Goal: Obtain resource: Obtain resource

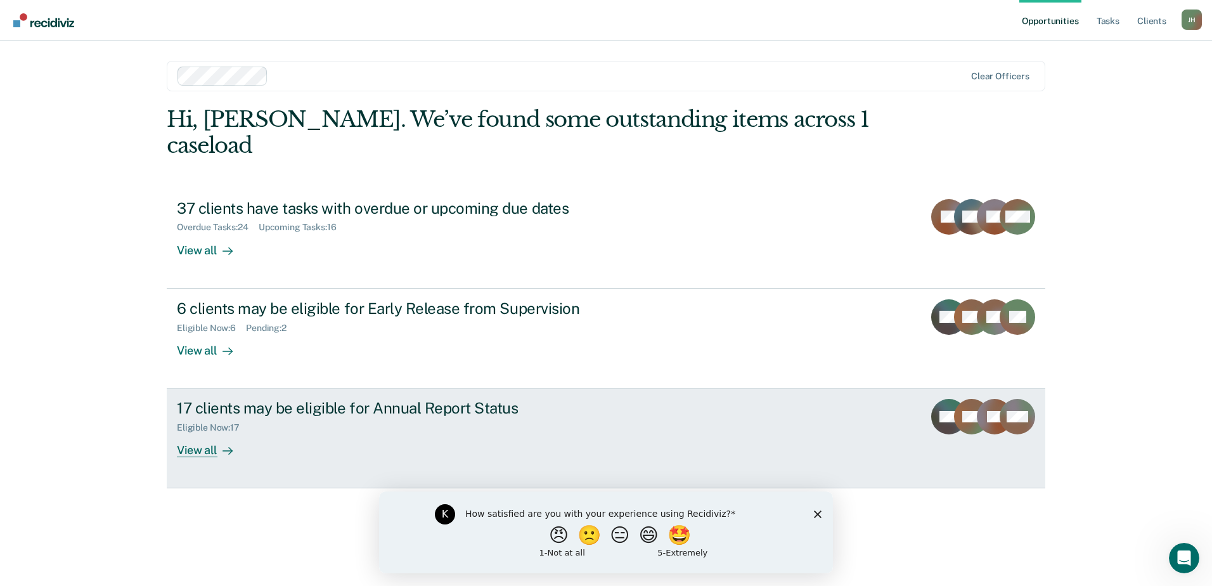
click at [197, 433] on div "View all" at bounding box center [212, 445] width 71 height 25
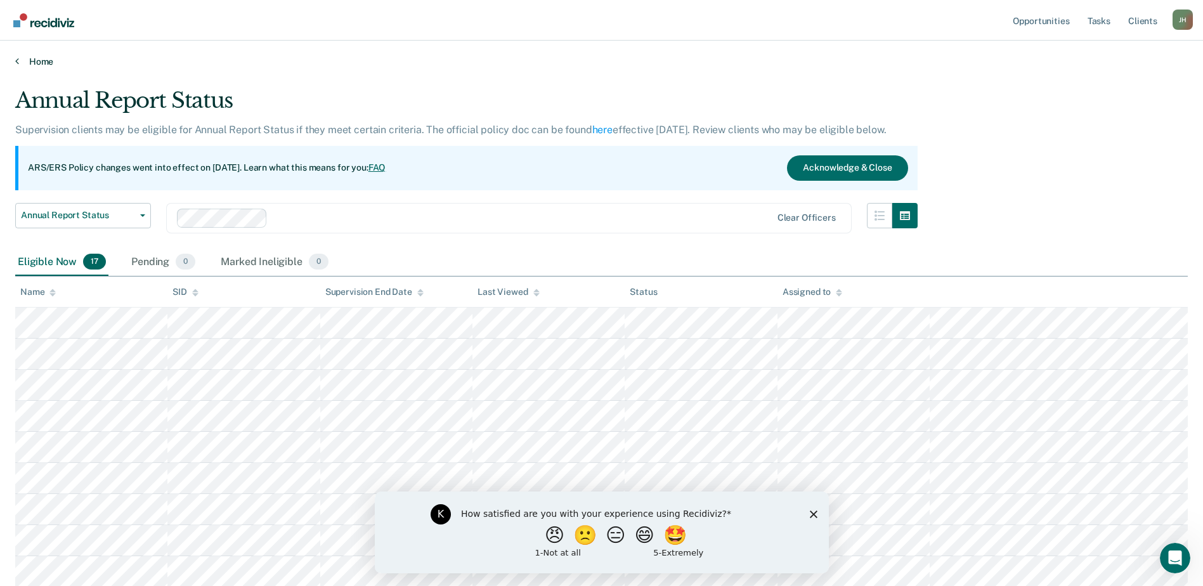
click at [42, 62] on link "Home" at bounding box center [601, 61] width 1172 height 11
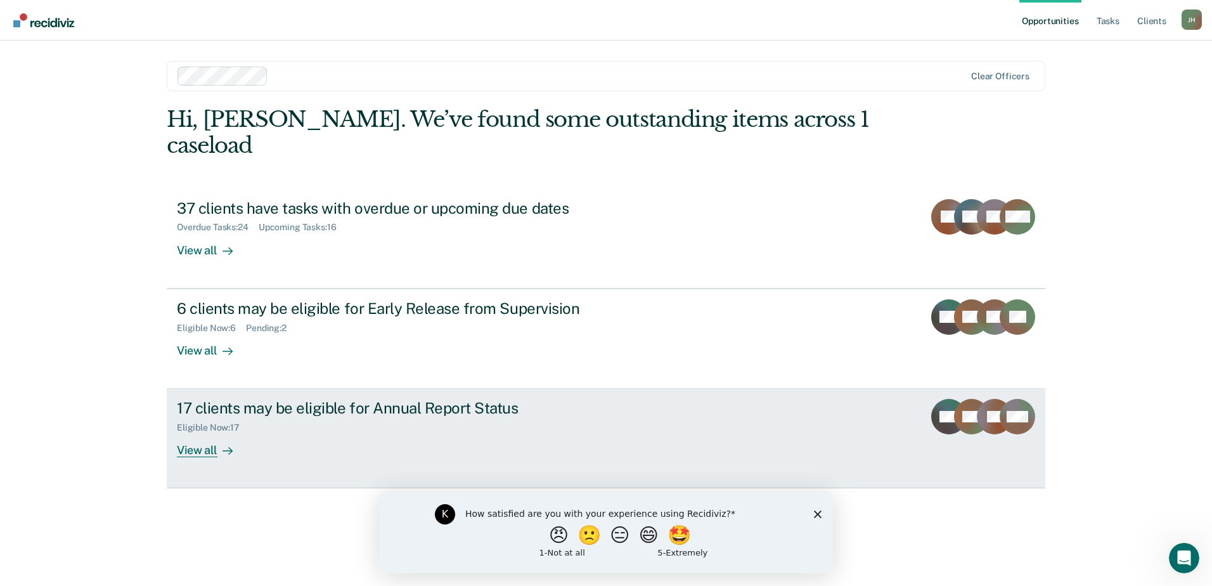
click at [197, 433] on div "View all" at bounding box center [212, 445] width 71 height 25
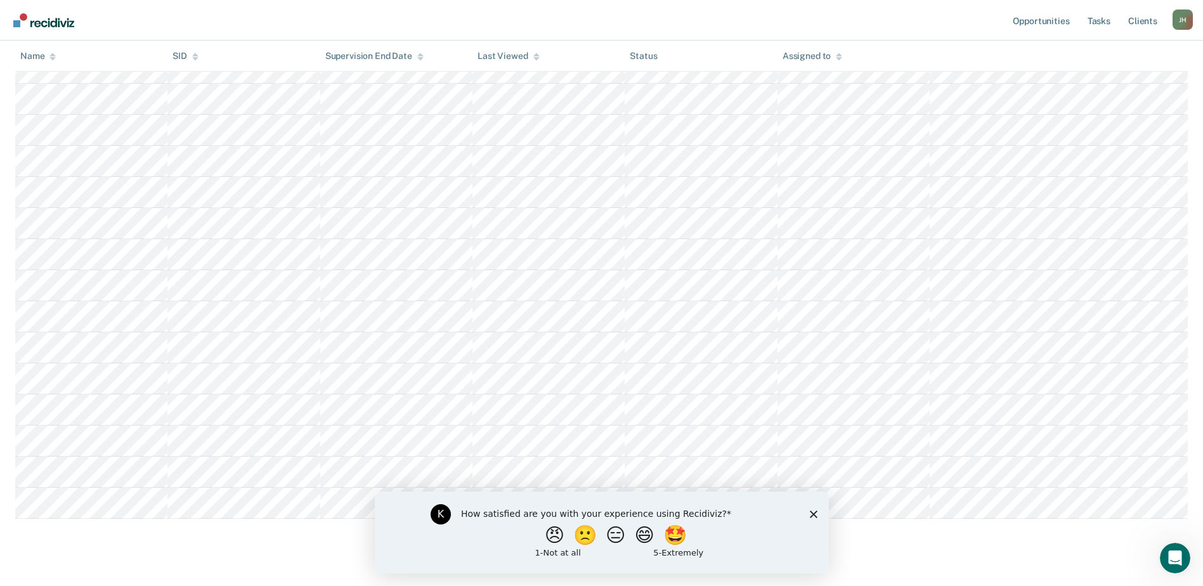
scroll to position [341, 0]
drag, startPoint x: 810, startPoint y: 514, endPoint x: 1151, endPoint y: 1006, distance: 598.8
click at [810, 514] on icon "Close survey" at bounding box center [813, 514] width 8 height 8
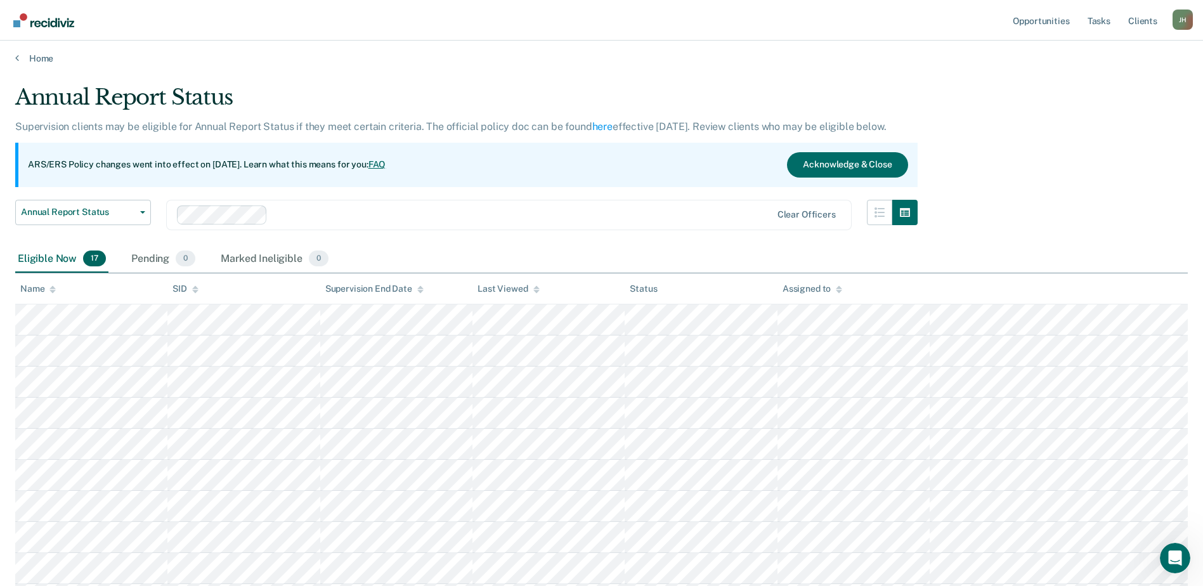
scroll to position [0, 0]
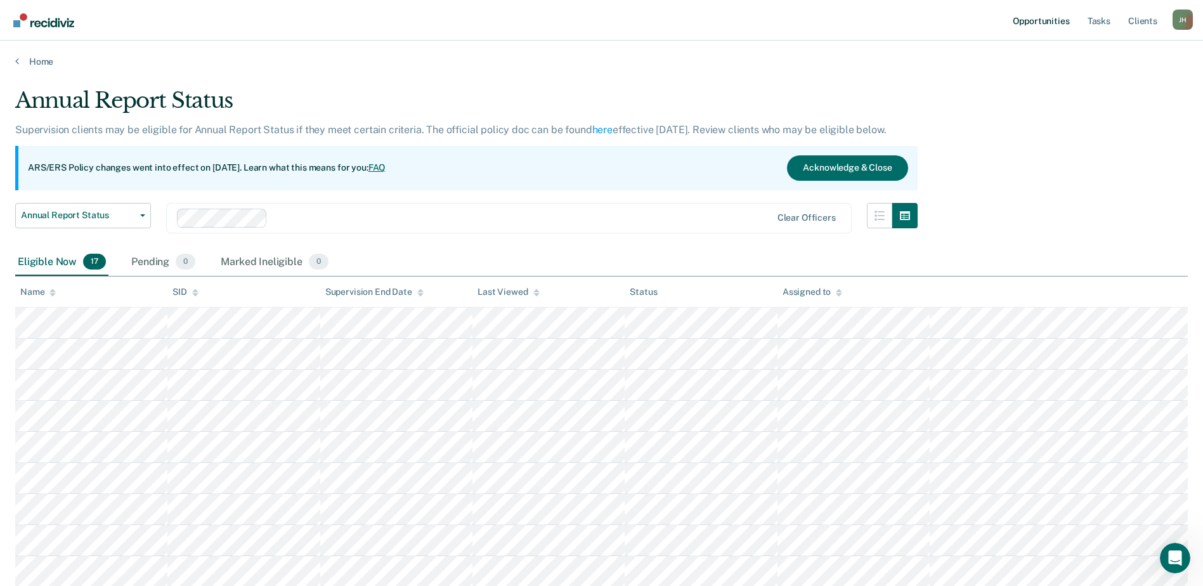
click at [1044, 18] on link "Opportunities" at bounding box center [1040, 20] width 61 height 41
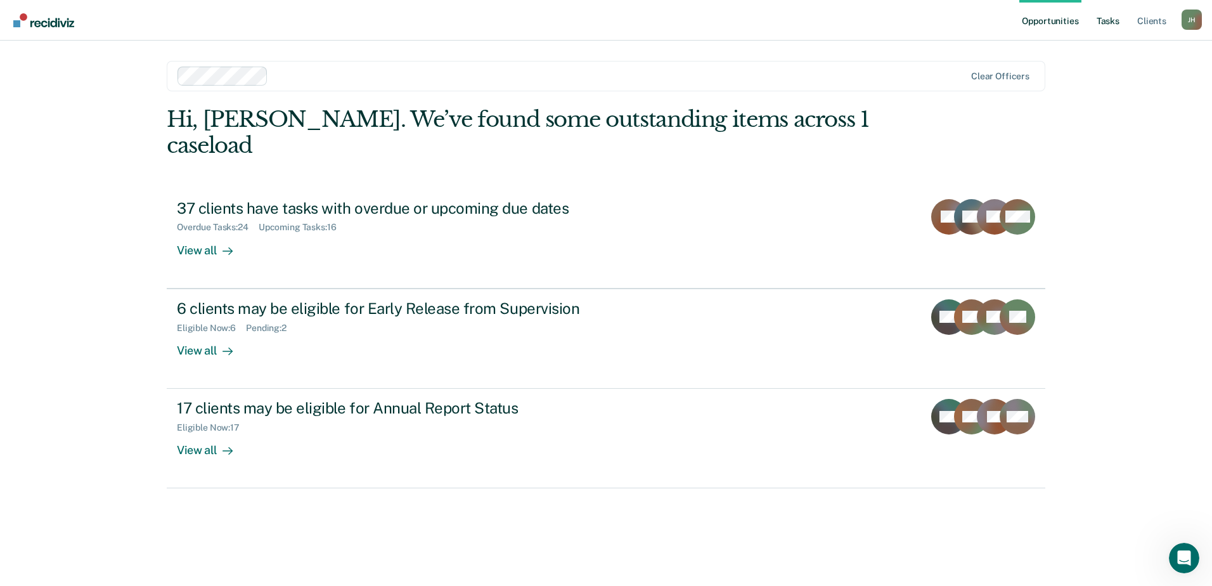
click at [1108, 18] on link "Tasks" at bounding box center [1108, 20] width 28 height 41
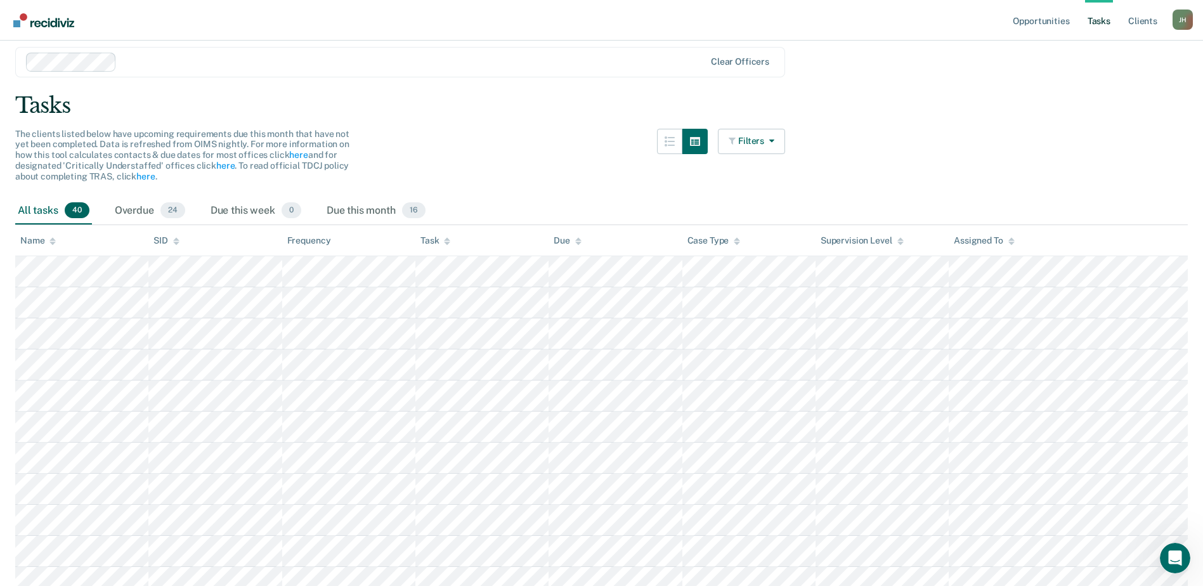
scroll to position [63, 0]
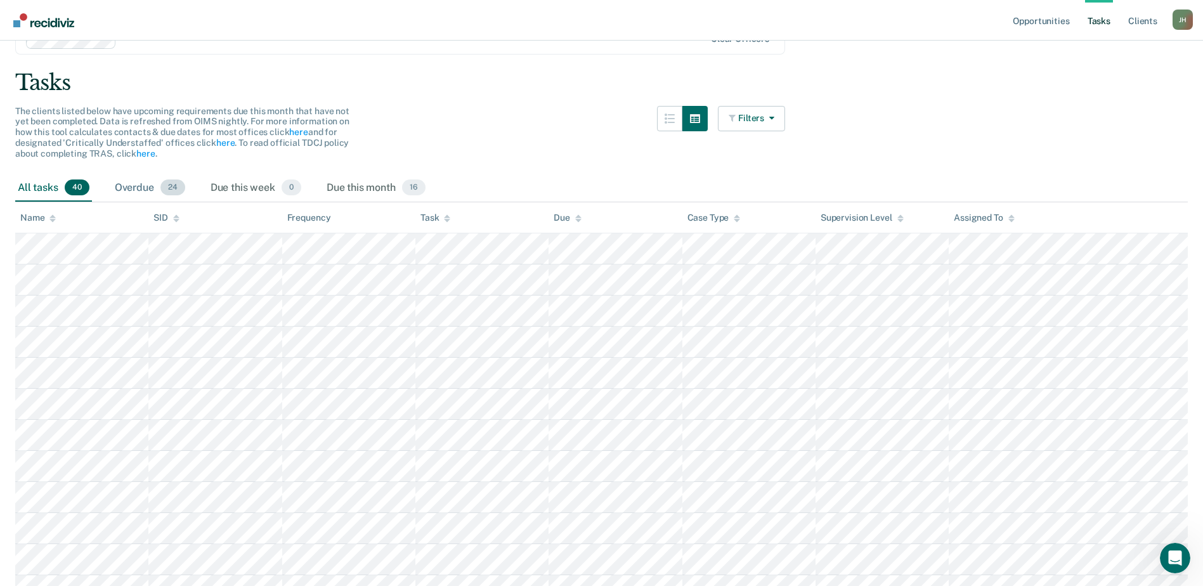
click at [133, 186] on div "Overdue 24" at bounding box center [149, 188] width 75 height 28
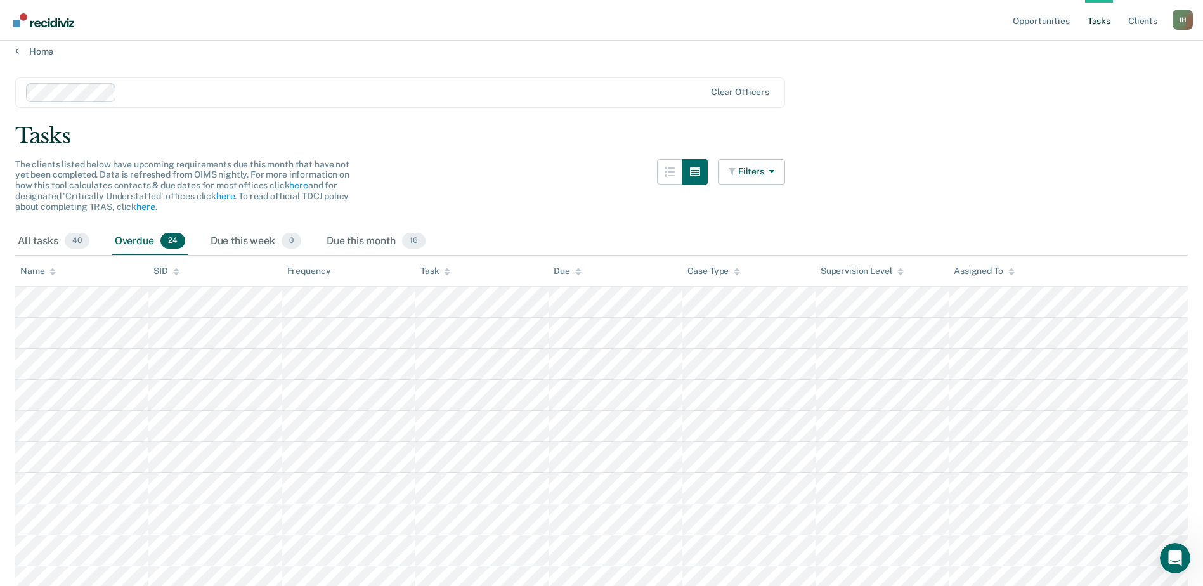
scroll to position [0, 0]
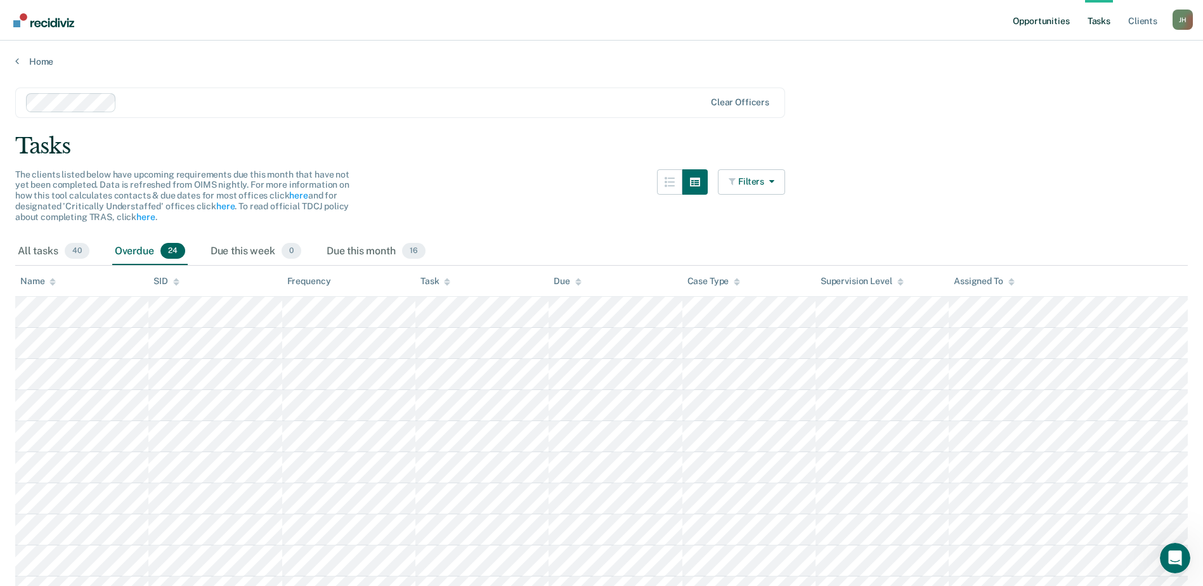
click at [1031, 23] on link "Opportunities" at bounding box center [1040, 20] width 61 height 41
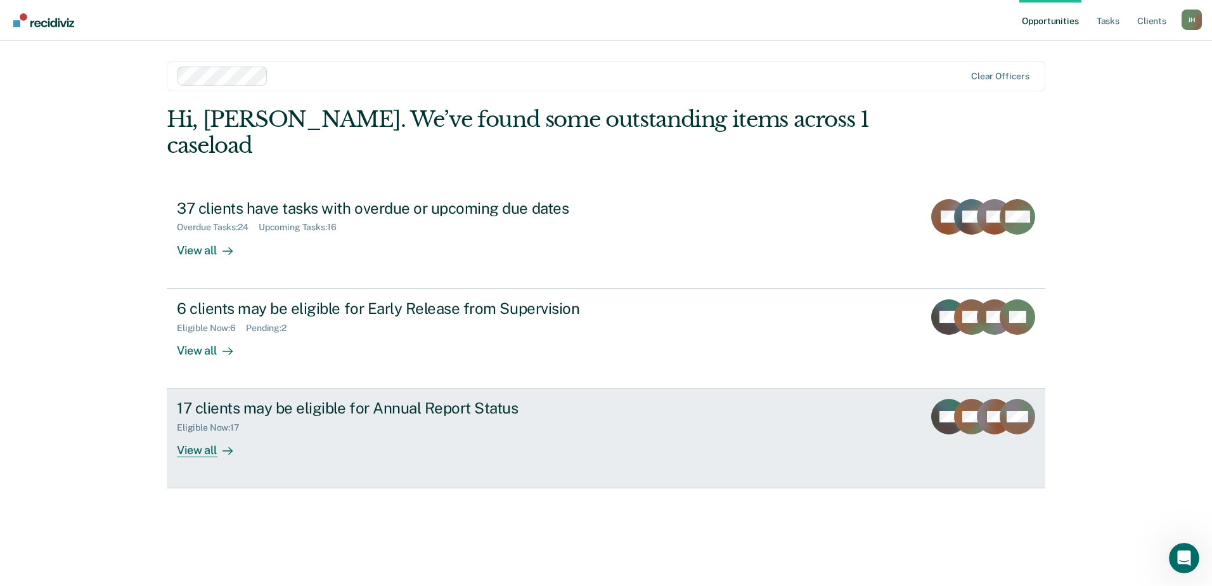
click at [200, 433] on div "View all" at bounding box center [212, 445] width 71 height 25
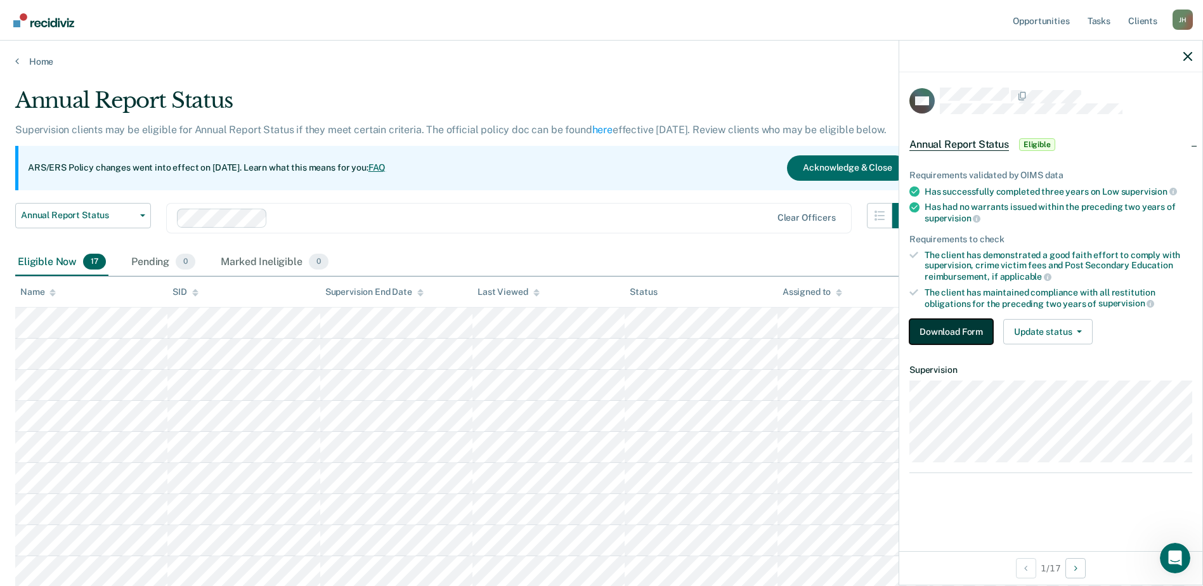
click at [959, 340] on button "Download Form" at bounding box center [951, 331] width 84 height 25
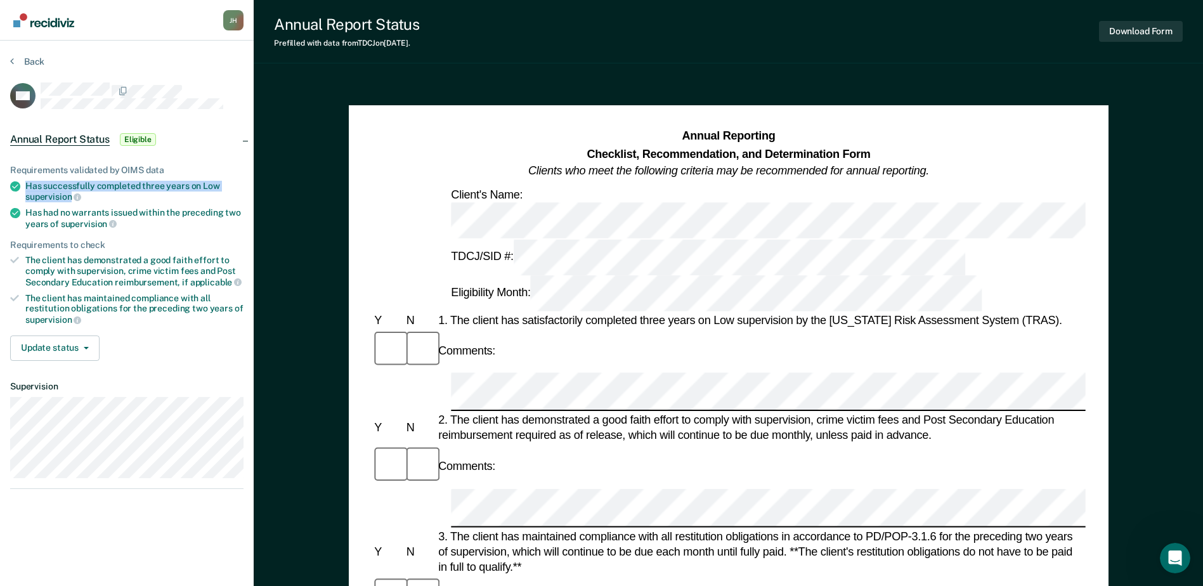
drag, startPoint x: 27, startPoint y: 183, endPoint x: 72, endPoint y: 198, distance: 47.5
click at [72, 198] on div "Has successfully completed three years on Low supervision" at bounding box center [134, 192] width 218 height 22
copy div "Has successfully completed three years on Low supervision"
